Goal: Task Accomplishment & Management: Use online tool/utility

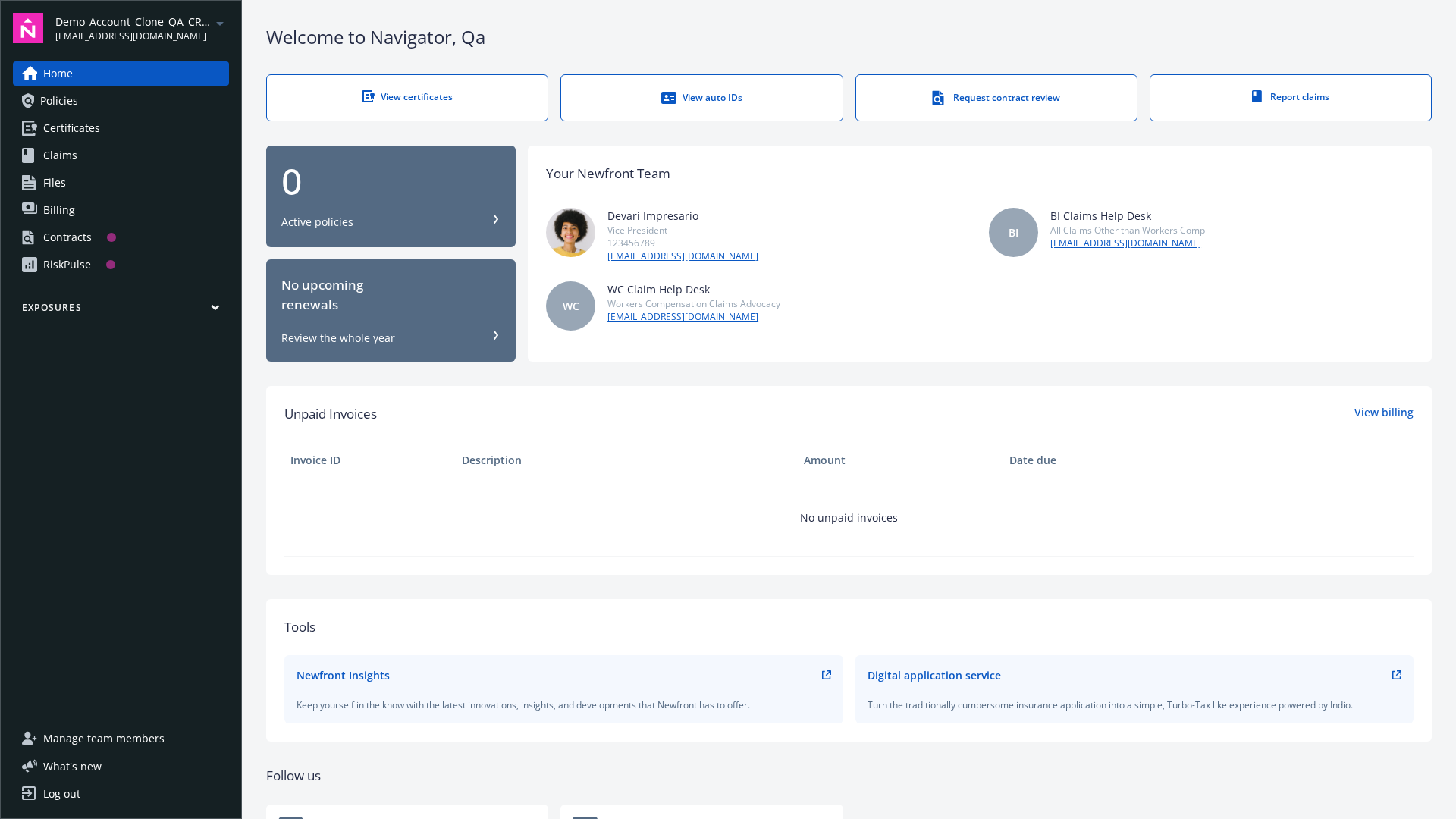
click at [142, 28] on span "Demo_Account_Clone_QA_CR_Tests_Prospect" at bounding box center [134, 21] width 156 height 16
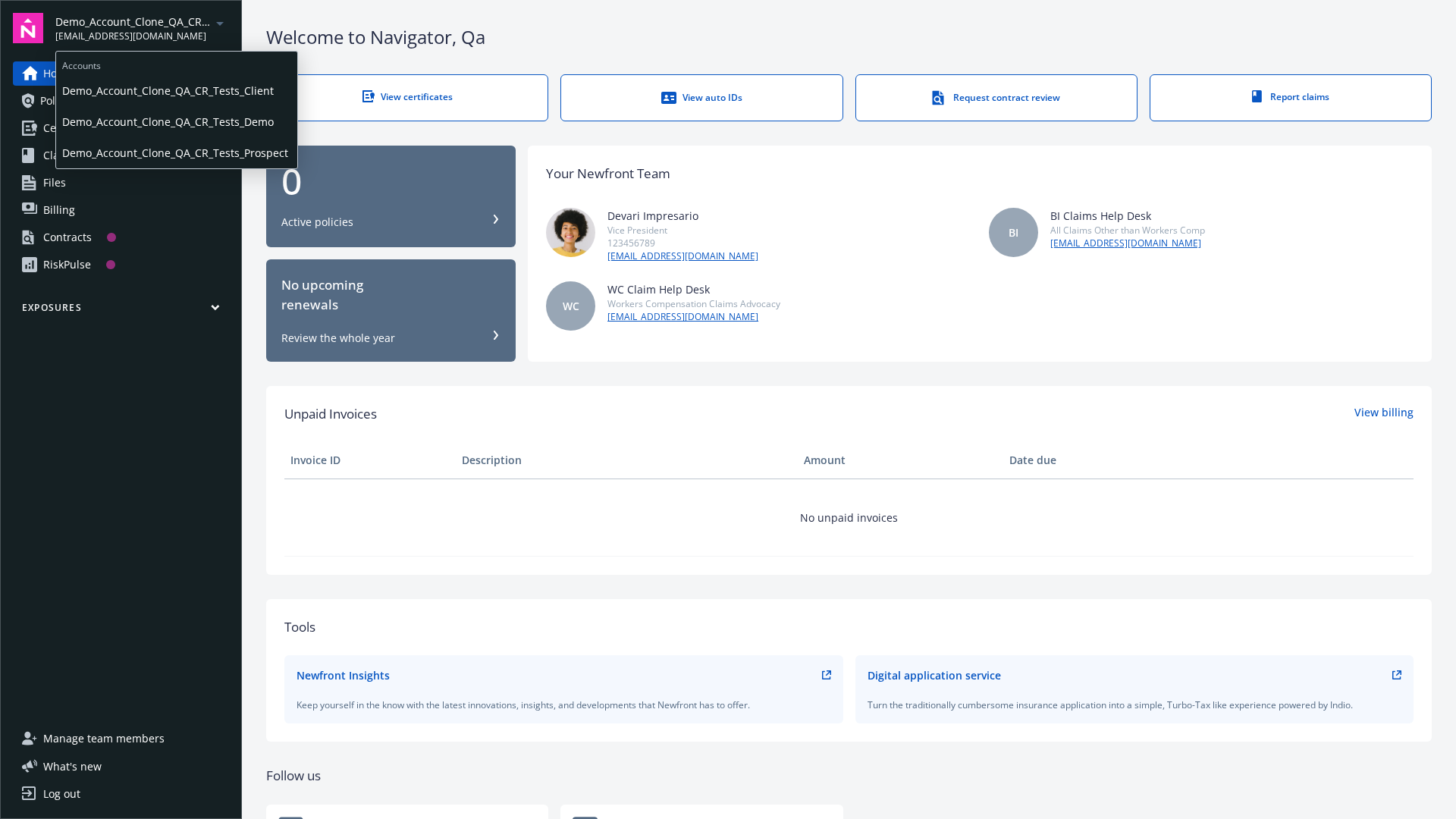
click at [175, 90] on span "Demo_Account_Clone_QA_CR_Tests_Client" at bounding box center [177, 90] width 229 height 31
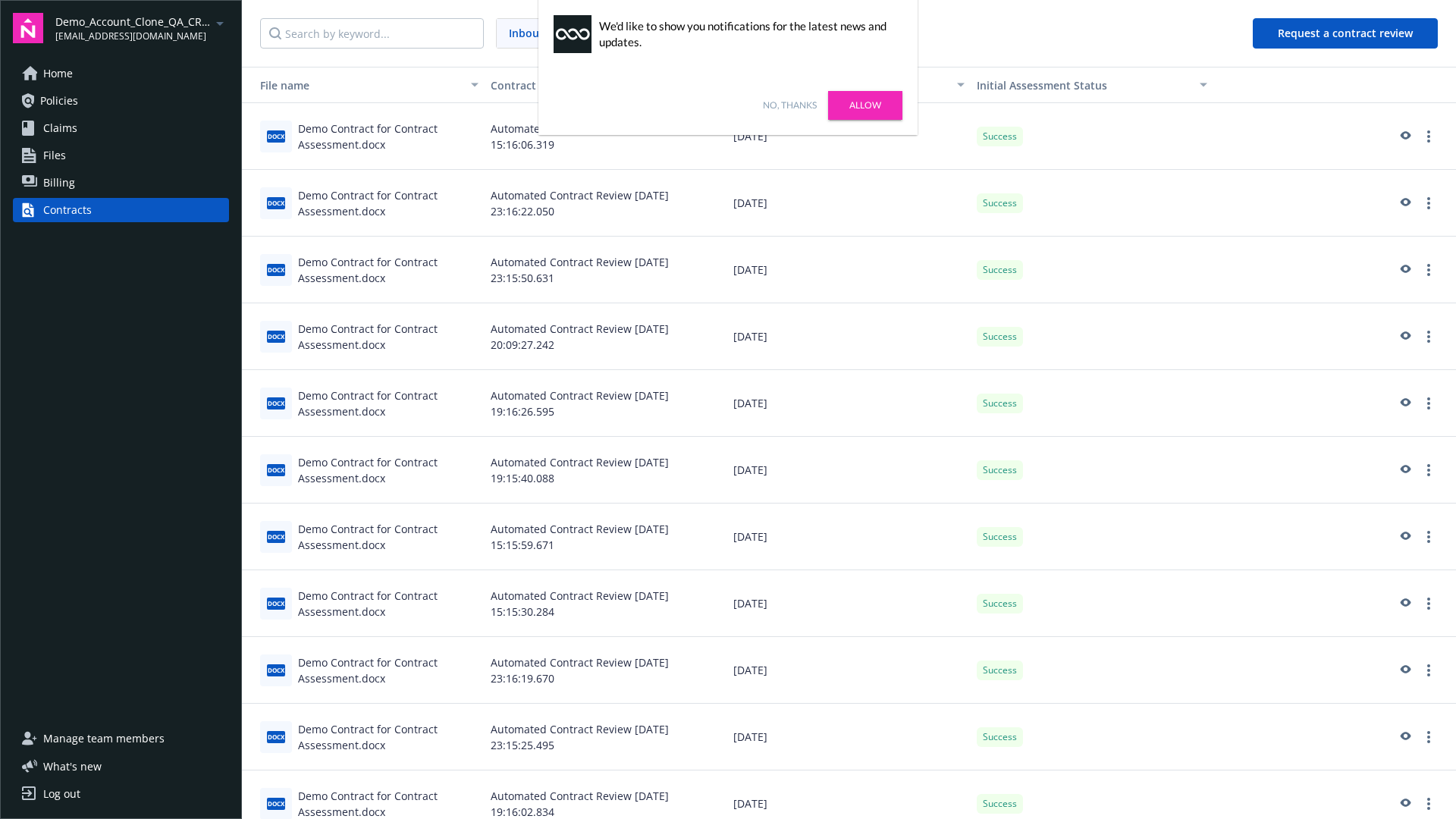
click at [789, 106] on link "No, thanks" at bounding box center [790, 106] width 54 height 13
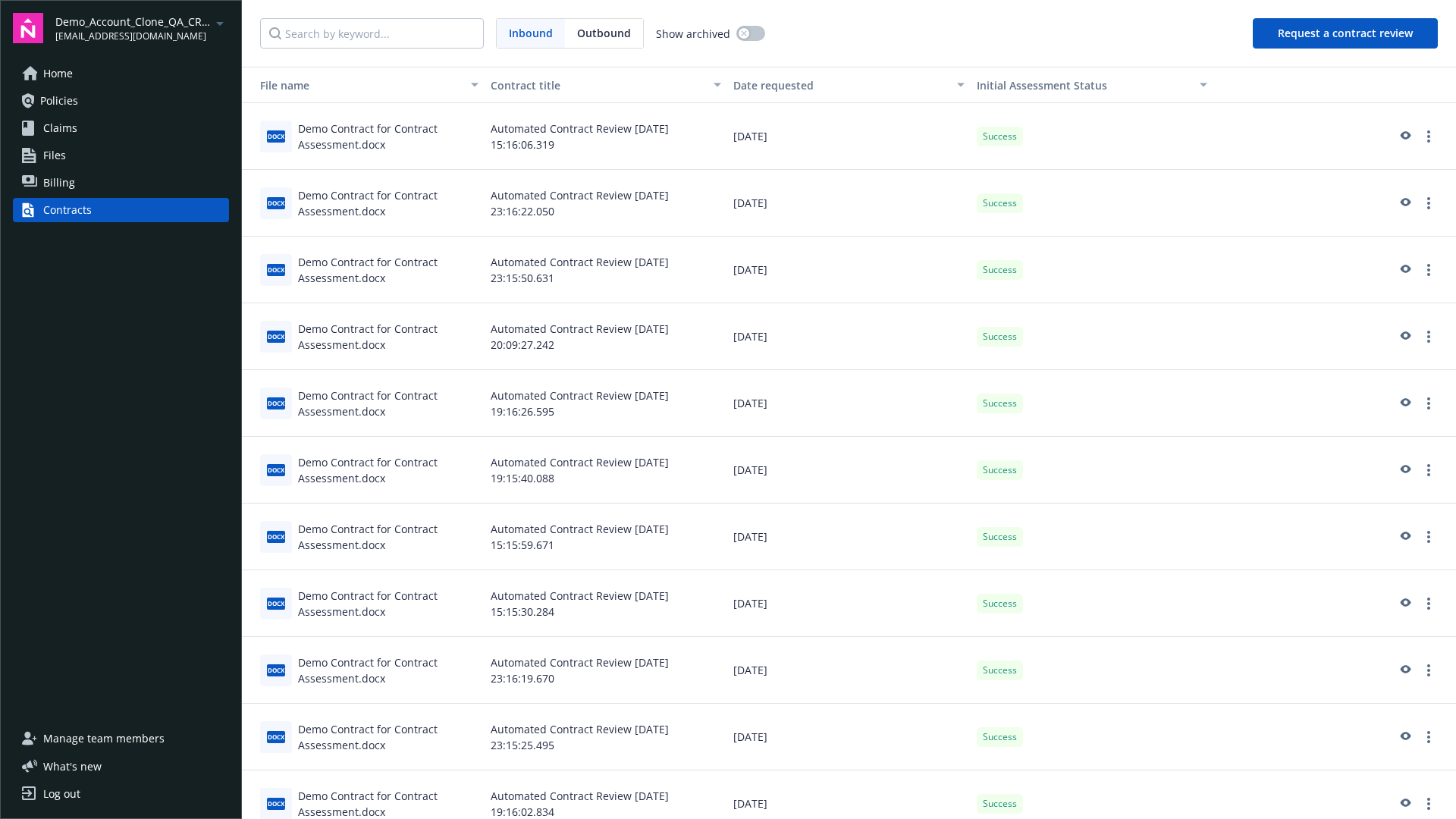
click at [1346, 34] on button "Request a contract review" at bounding box center [1345, 34] width 185 height 31
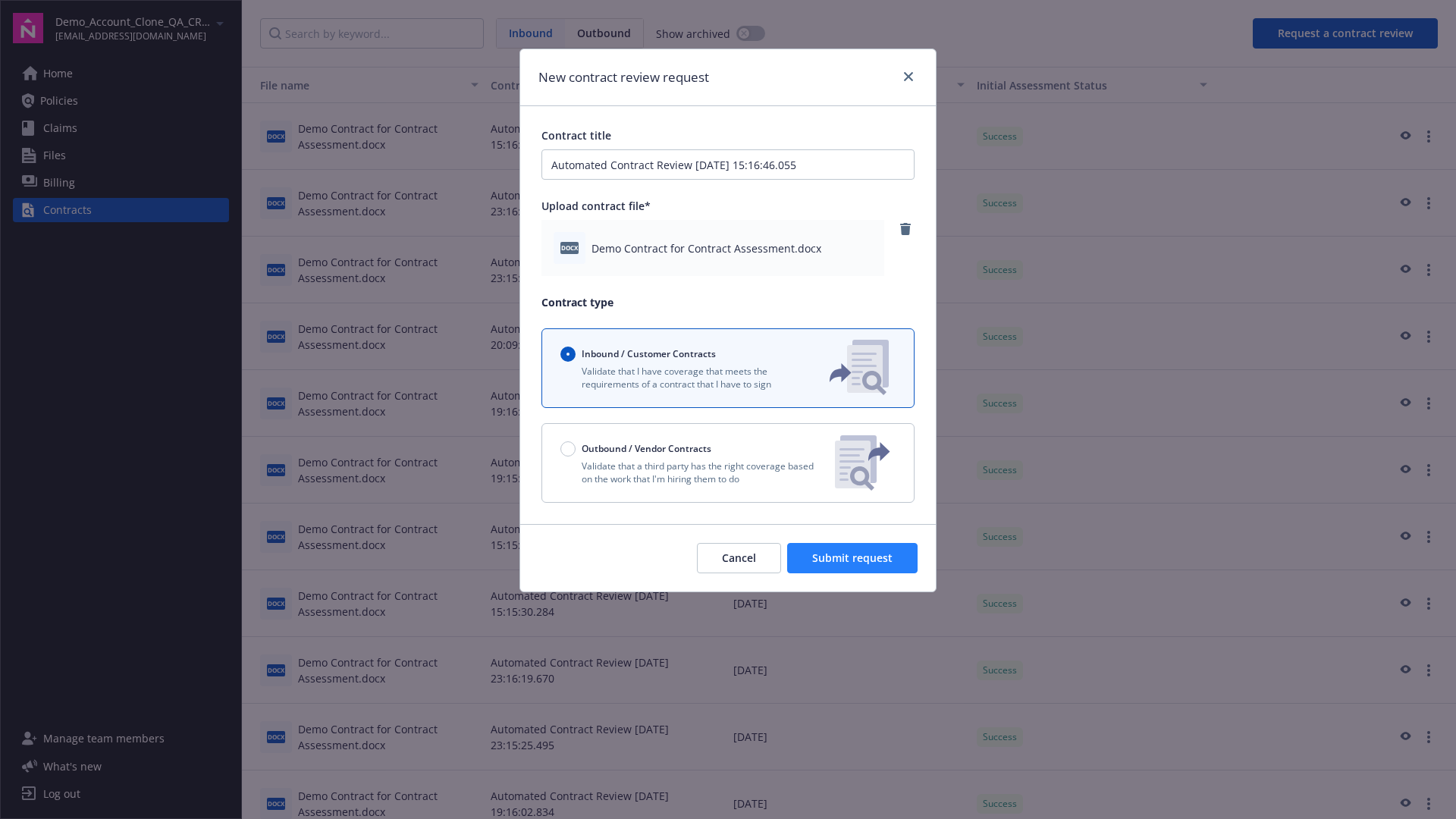
type input "Automated Contract Review 08-12-2025 15:16:46.055"
click at [853, 558] on span "Submit request" at bounding box center [852, 558] width 81 height 14
